Goal: Task Accomplishment & Management: Manage account settings

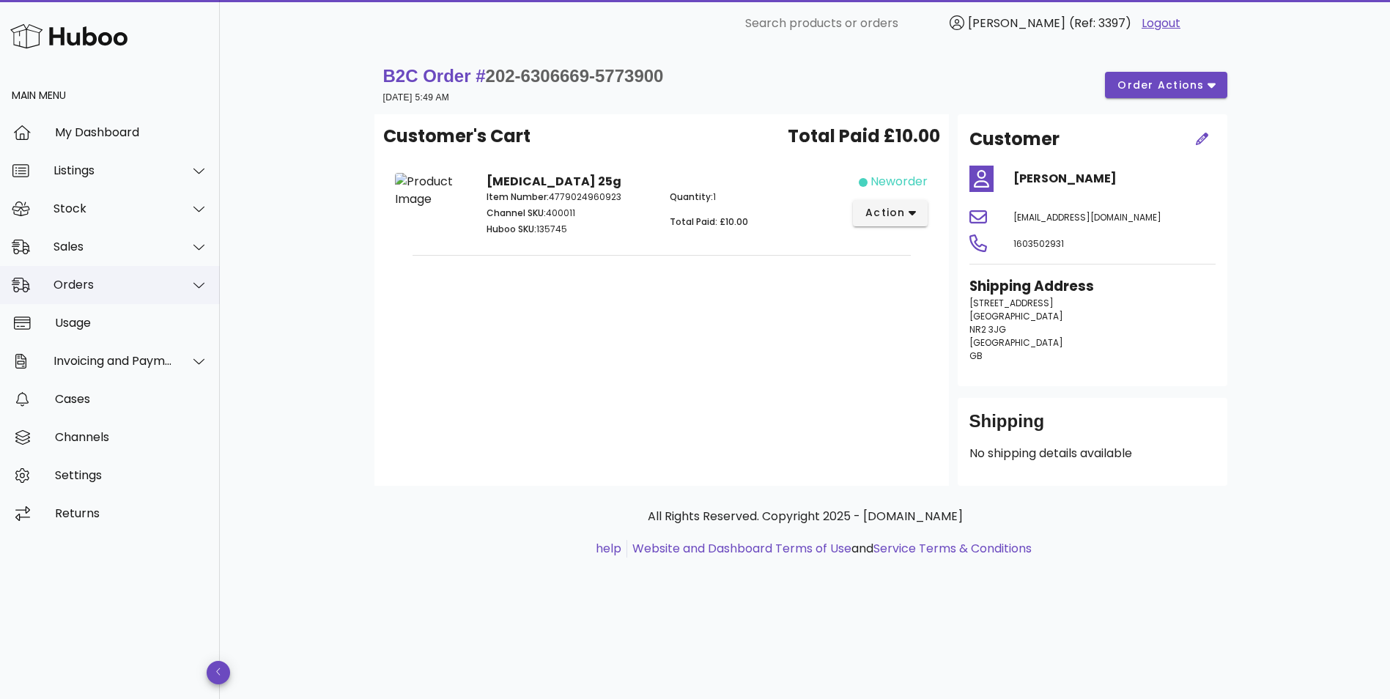
click at [66, 295] on div "Orders" at bounding box center [110, 285] width 220 height 38
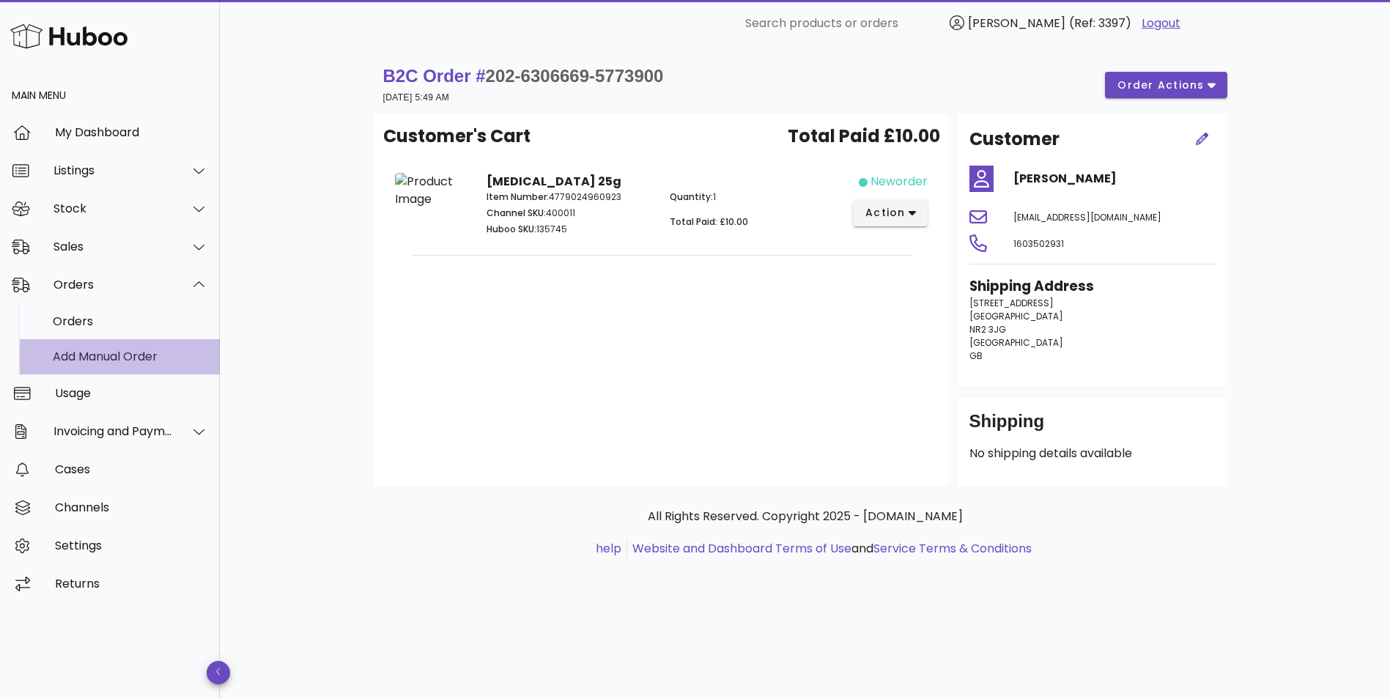
click at [78, 358] on div "Add Manual Order" at bounding box center [130, 356] width 155 height 14
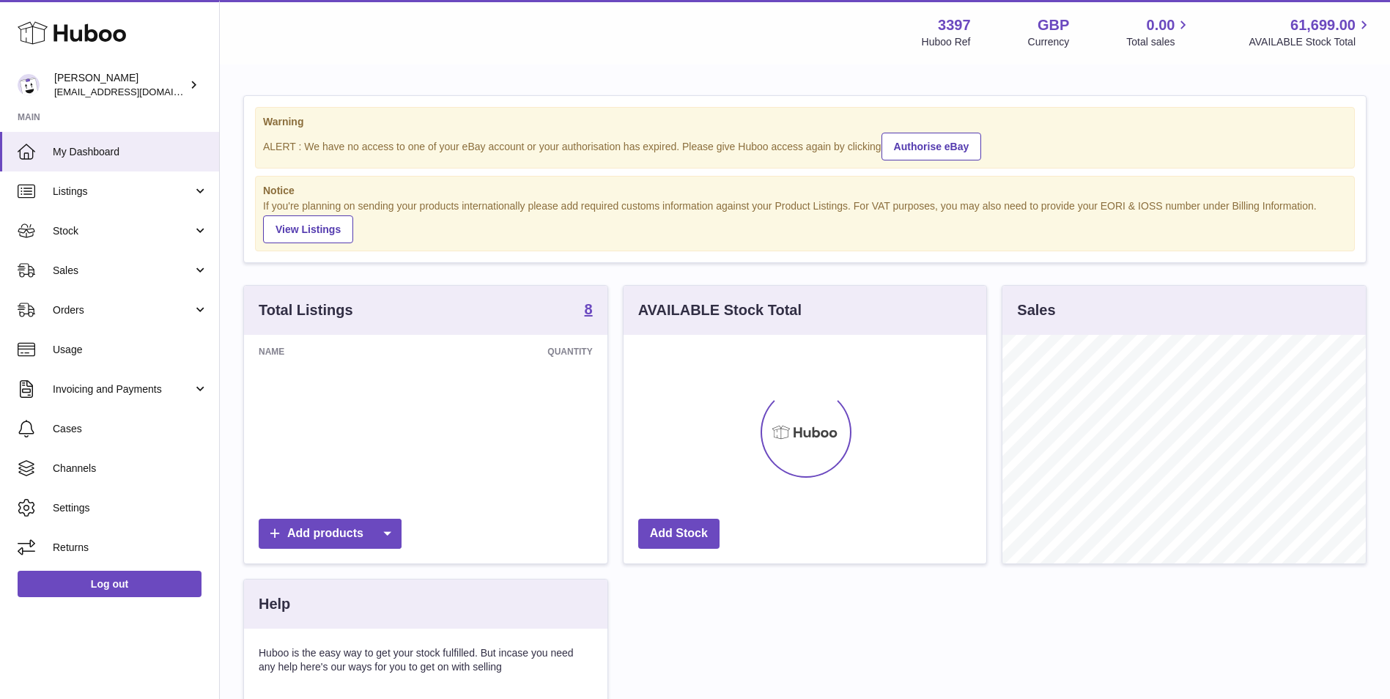
scroll to position [229, 363]
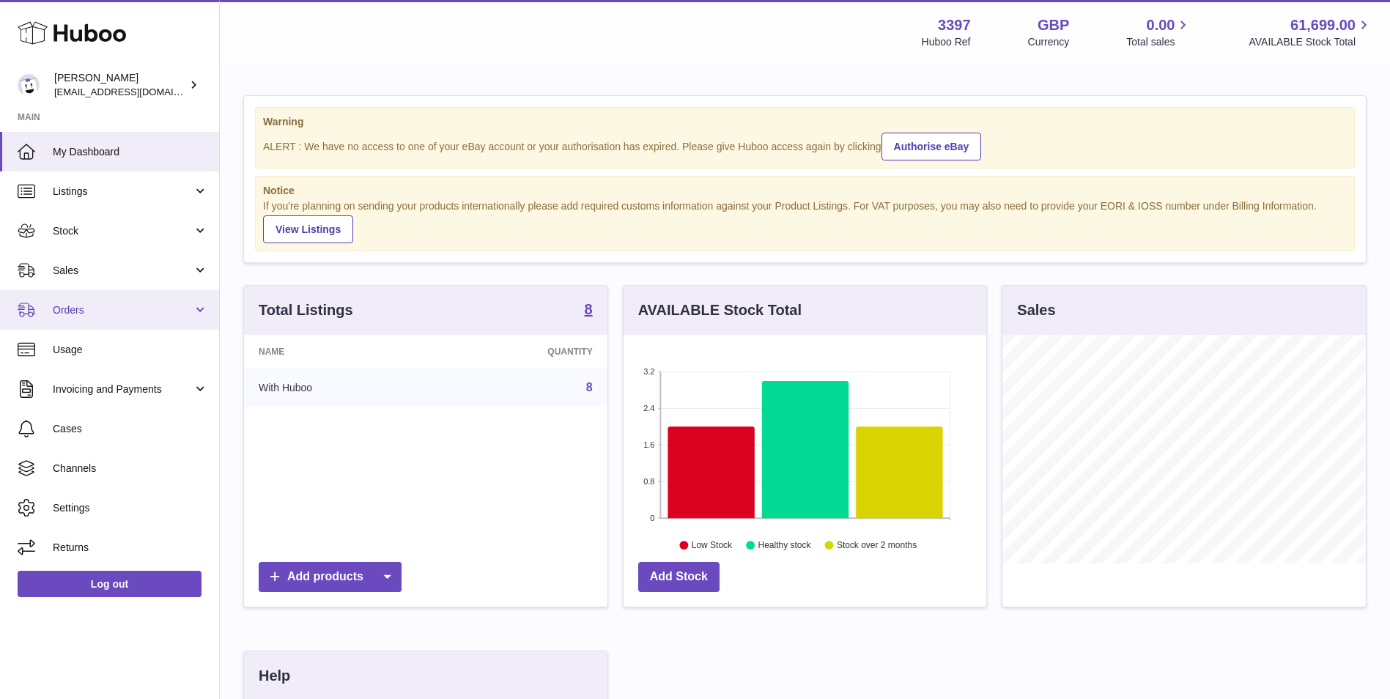
click at [126, 310] on span "Orders" at bounding box center [123, 310] width 140 height 14
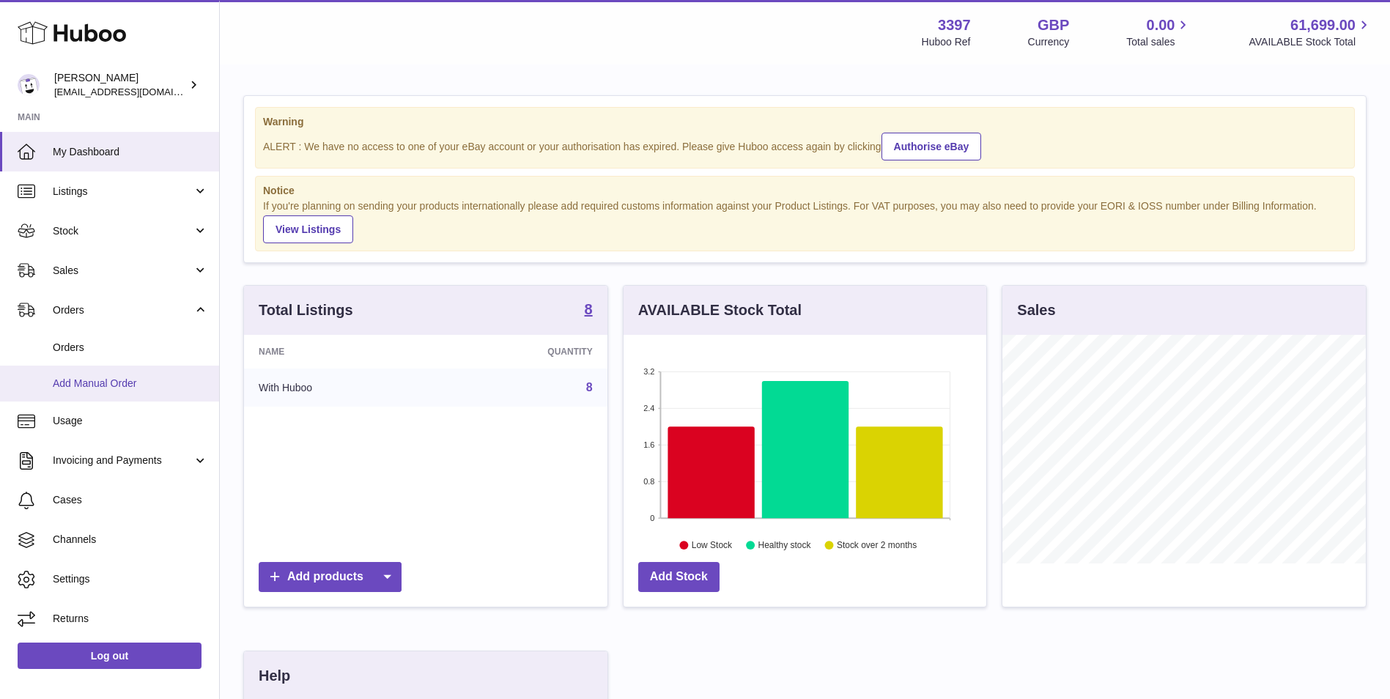
click at [104, 387] on span "Add Manual Order" at bounding box center [130, 384] width 155 height 14
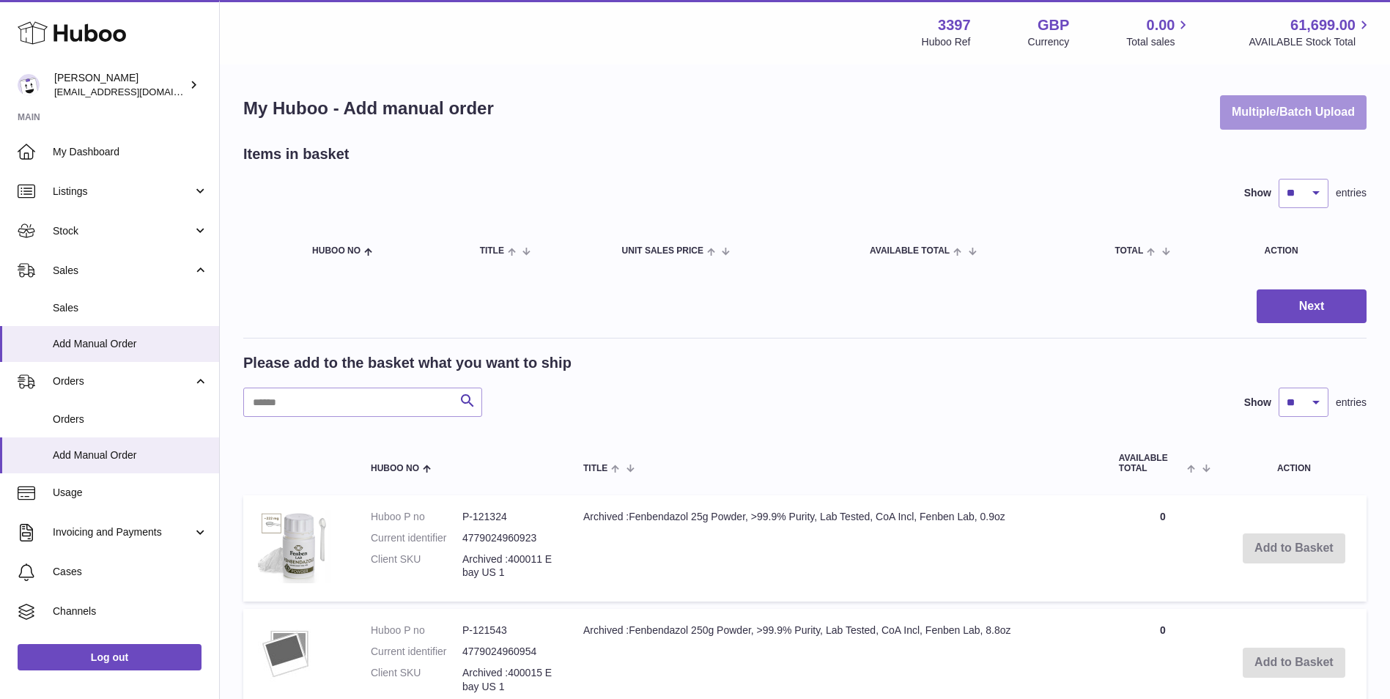
click at [1280, 117] on button "Multiple/Batch Upload" at bounding box center [1293, 112] width 147 height 34
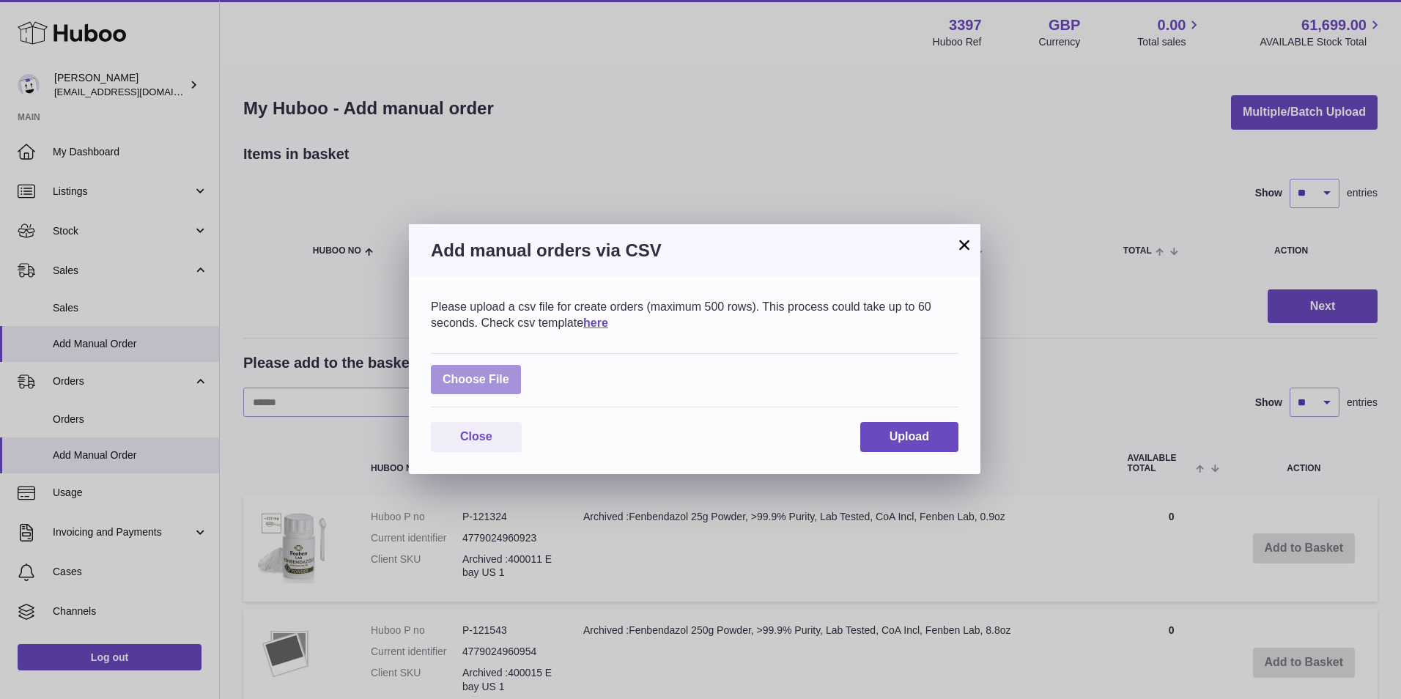
click at [486, 385] on label at bounding box center [476, 380] width 90 height 30
click at [509, 373] on input "file" at bounding box center [509, 372] width 1 height 1
type input "**********"
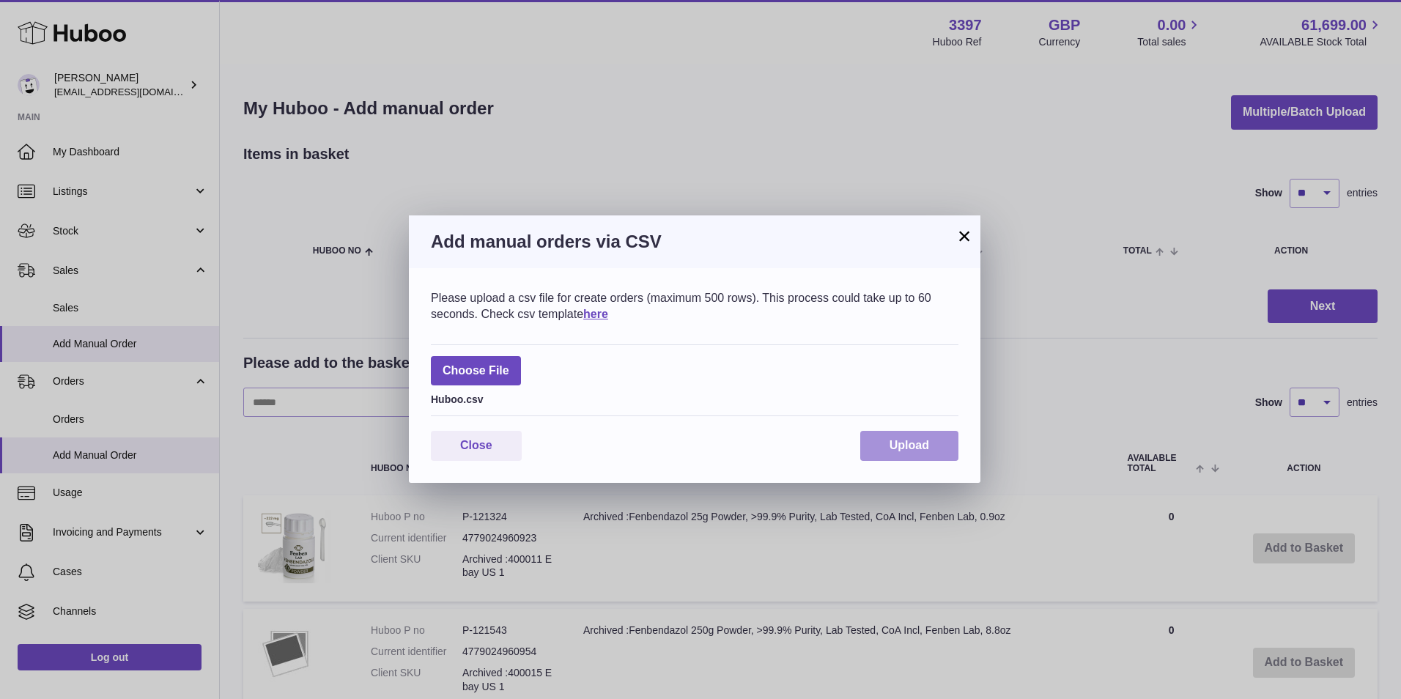
click at [923, 437] on button "Upload" at bounding box center [909, 446] width 98 height 30
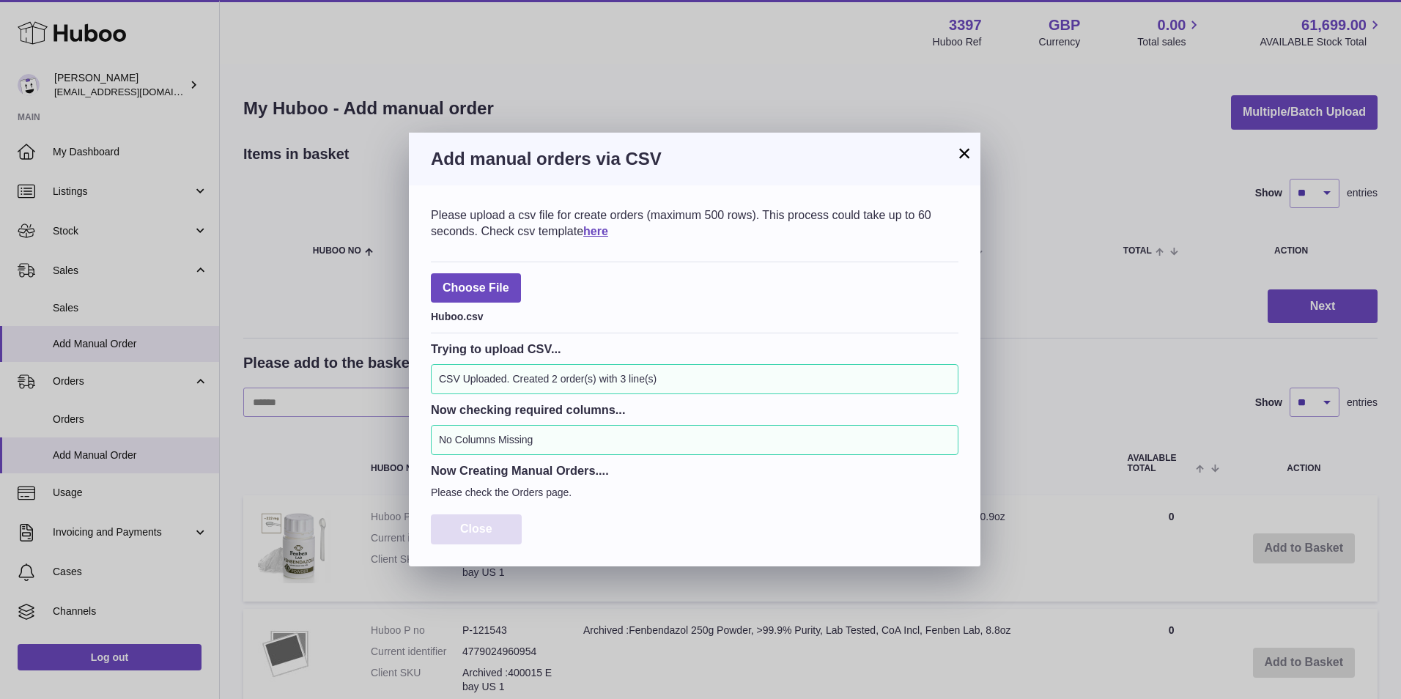
click at [473, 541] on button "Close" at bounding box center [476, 529] width 91 height 30
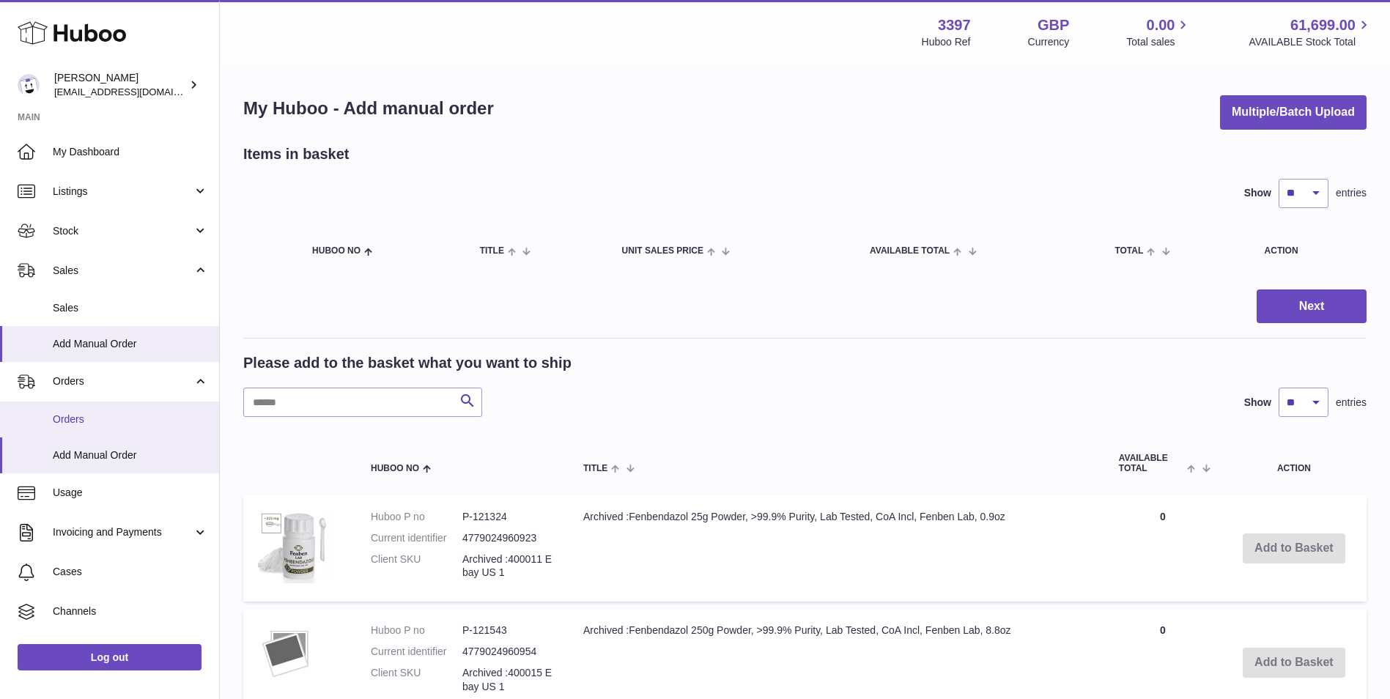
click at [90, 421] on span "Orders" at bounding box center [130, 419] width 155 height 14
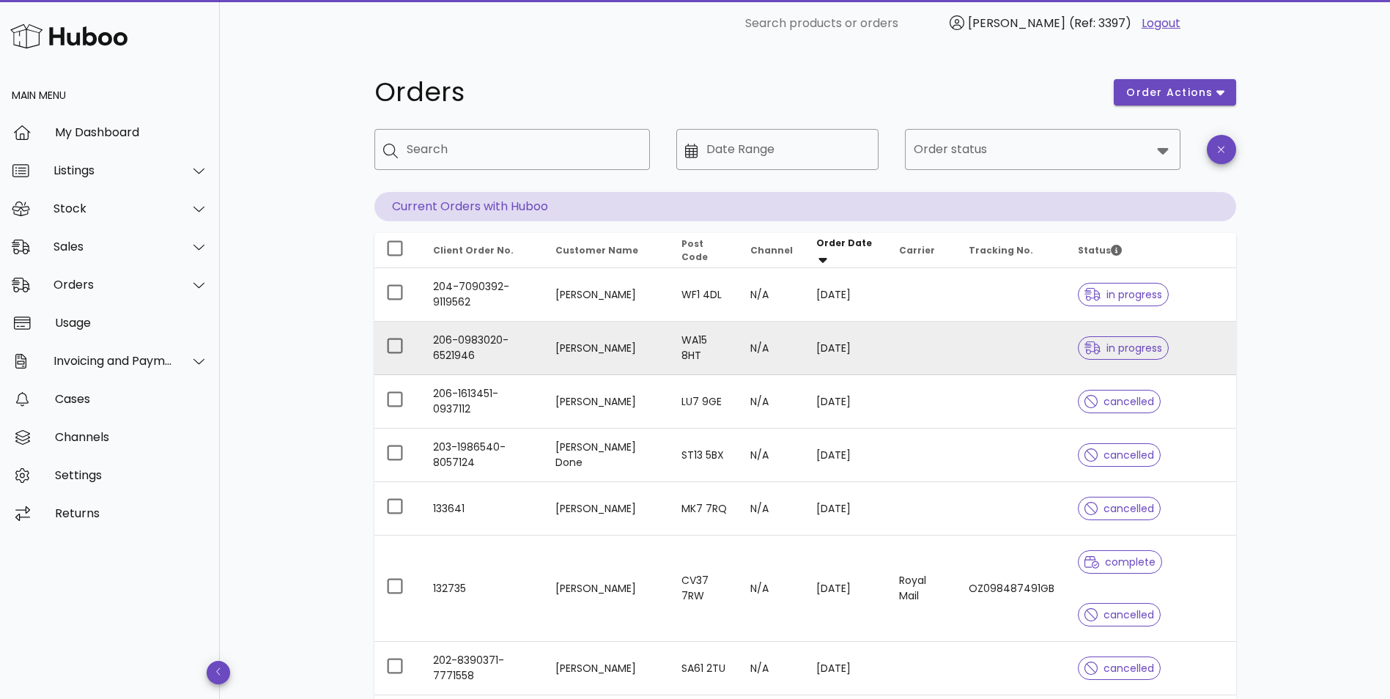
click at [456, 335] on td "206-0983020-6521946" at bounding box center [482, 348] width 122 height 53
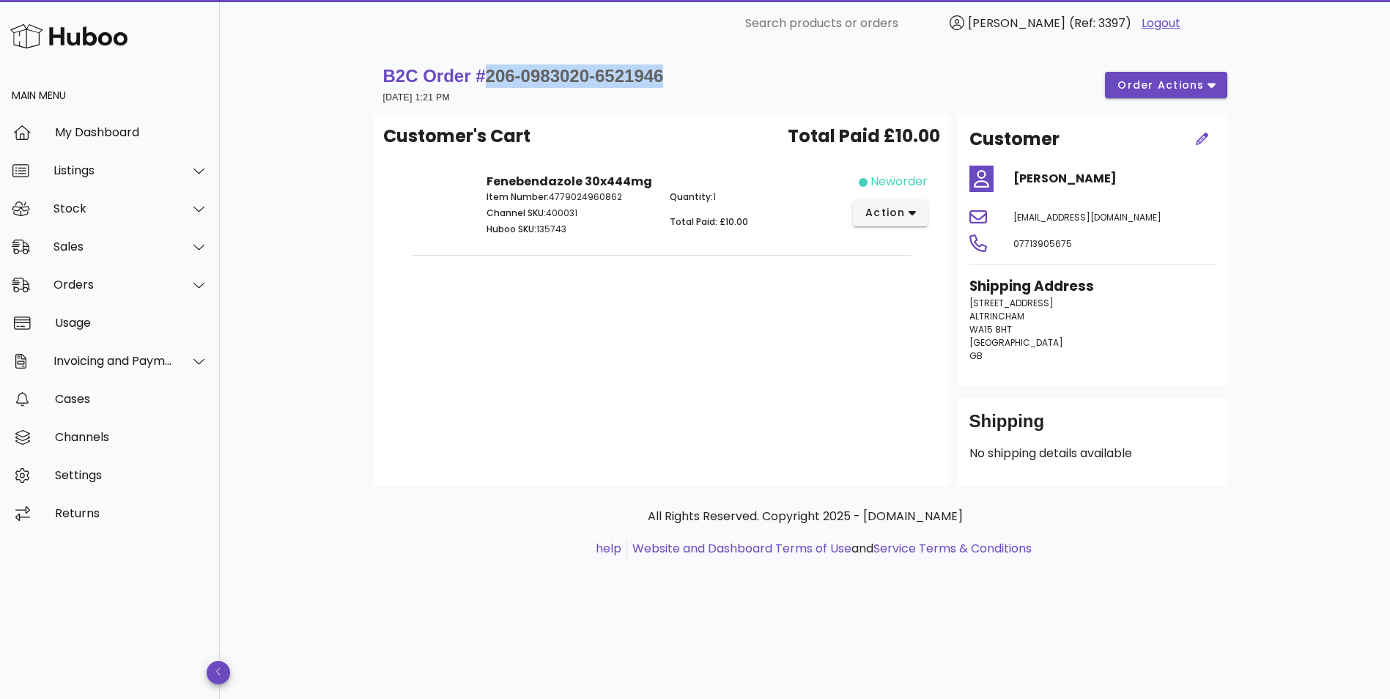
drag, startPoint x: 670, startPoint y: 77, endPoint x: 484, endPoint y: 78, distance: 186.1
click at [484, 78] on div "B2C Order # 206-0983020-6521946 22 August 2025 at 1:21 PM order actions" at bounding box center [805, 84] width 844 height 41
copy span "206-0983020-6521946"
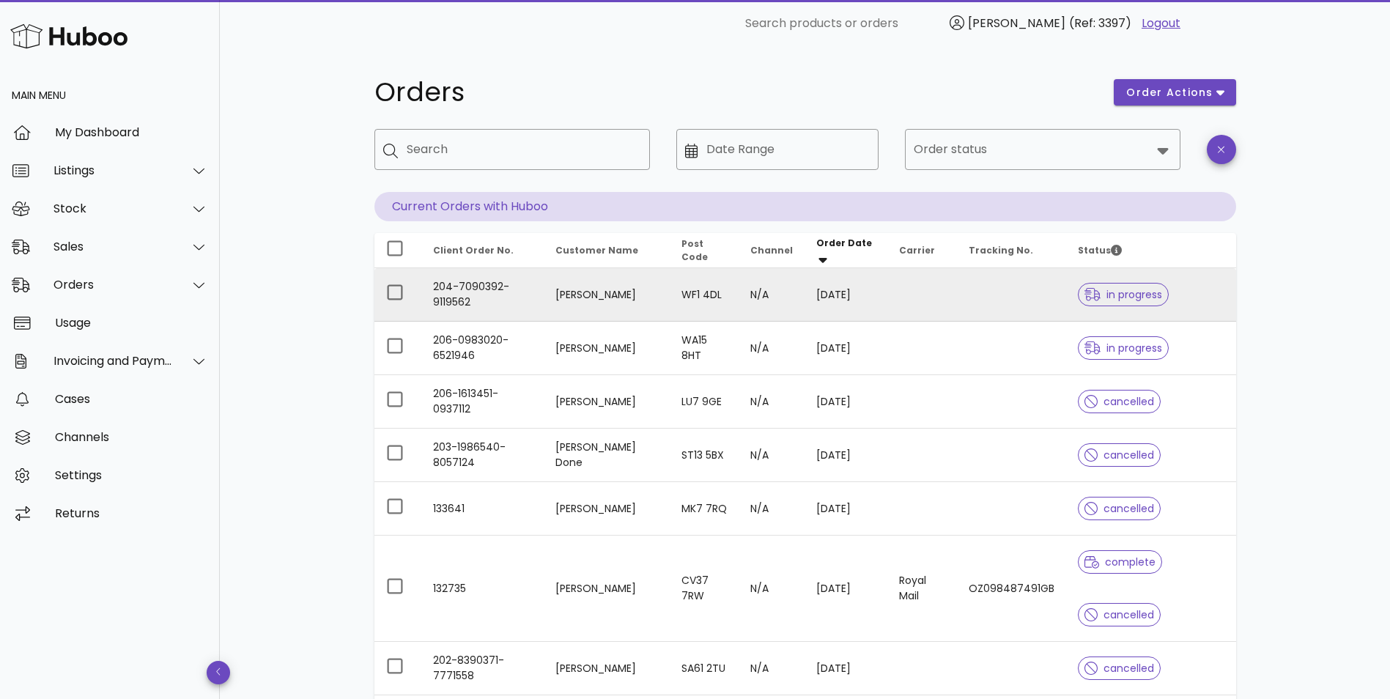
click at [502, 285] on td "204-7090392-9119562" at bounding box center [482, 294] width 122 height 53
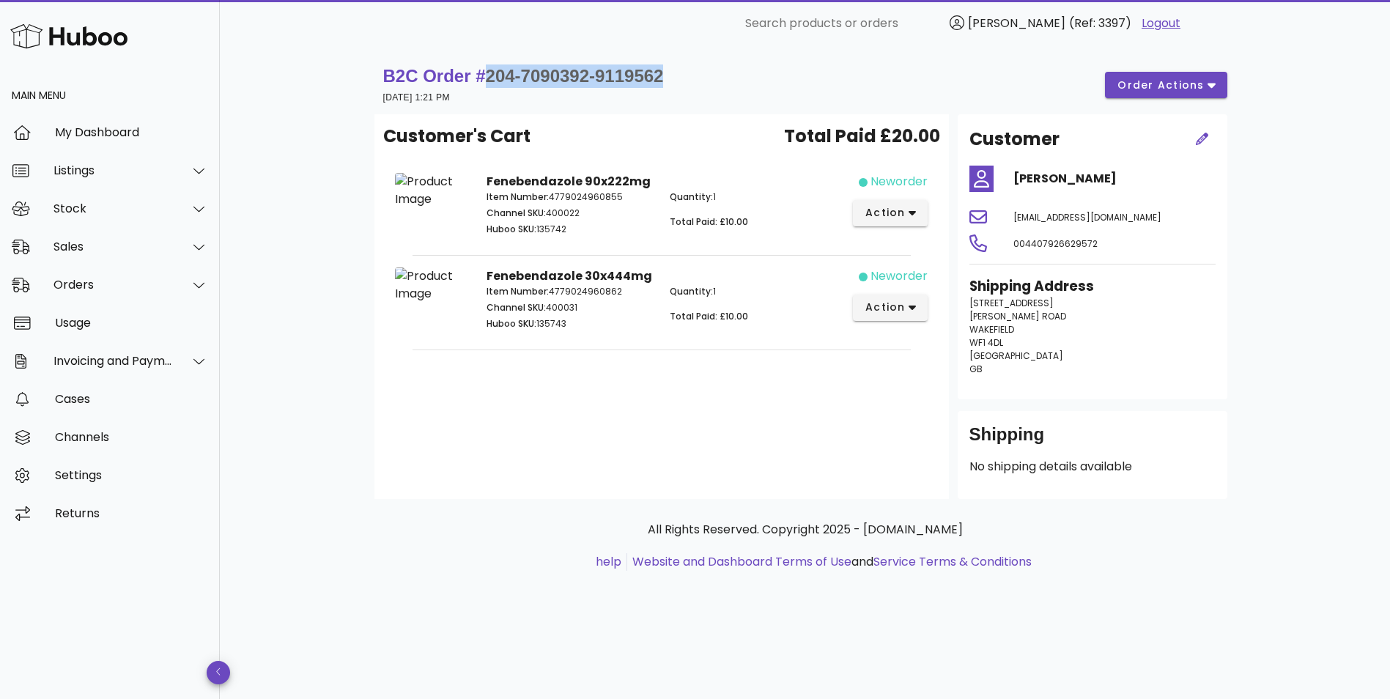
drag, startPoint x: 682, startPoint y: 73, endPoint x: 486, endPoint y: 73, distance: 195.6
click at [486, 73] on div "B2C Order # 204-7090392-9119562 22 August 2025 at 1:21 PM order actions" at bounding box center [805, 84] width 844 height 41
copy span "204-7090392-9119562"
